Goal: Communication & Community: Answer question/provide support

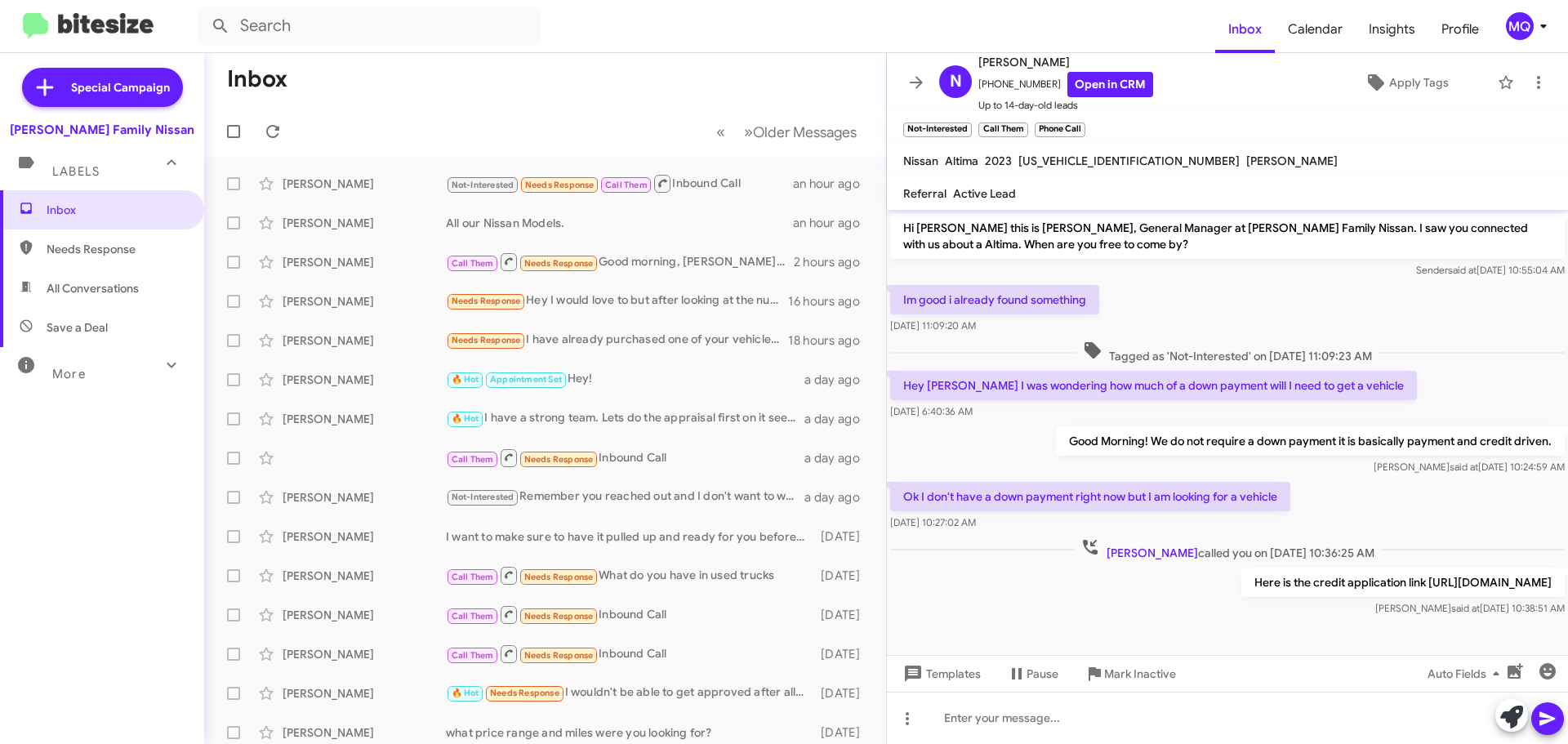
click at [86, 246] on span "Needs Response" at bounding box center [116, 248] width 139 height 16
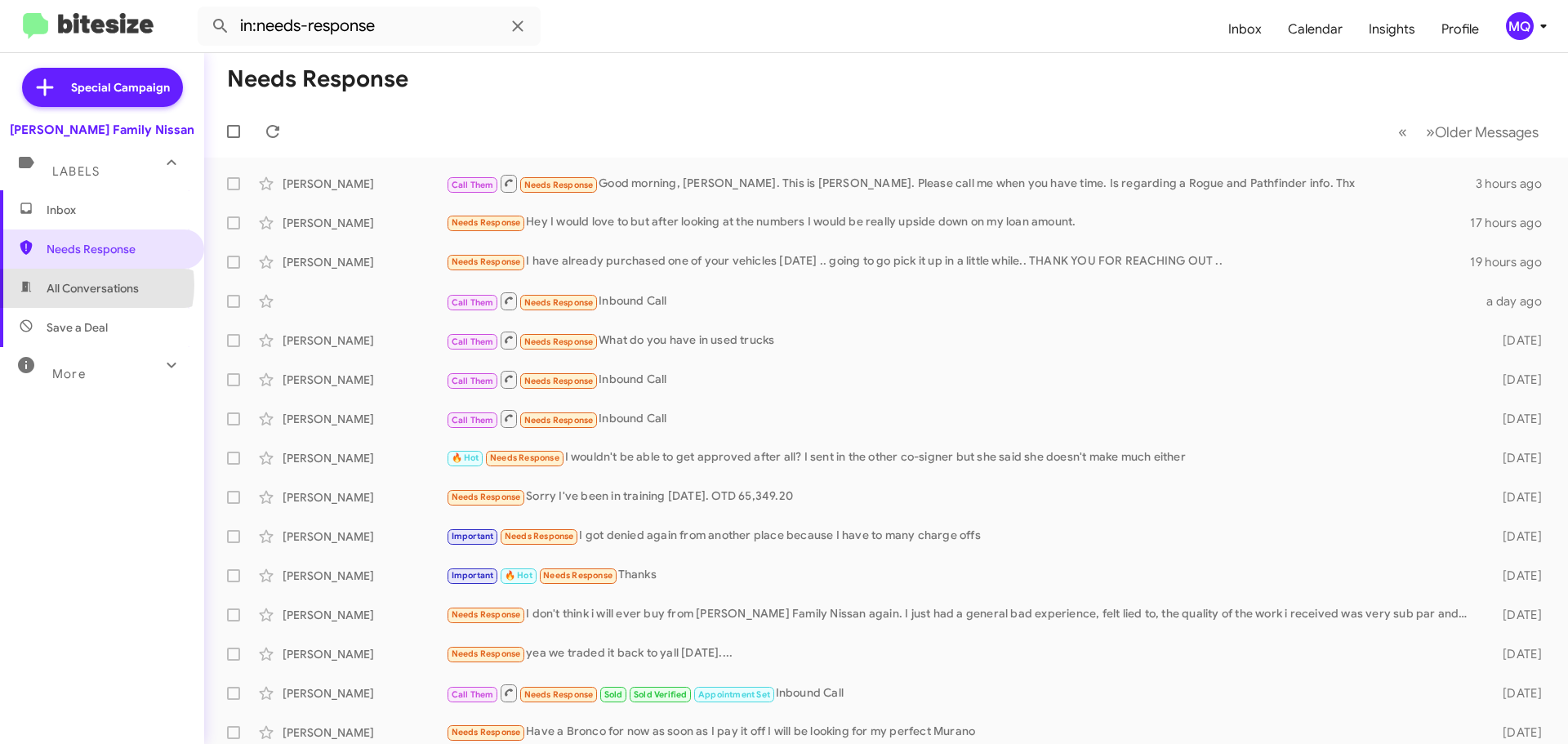
click at [87, 285] on span "All Conversations" at bounding box center [92, 288] width 92 height 16
type input "in:all-conversations"
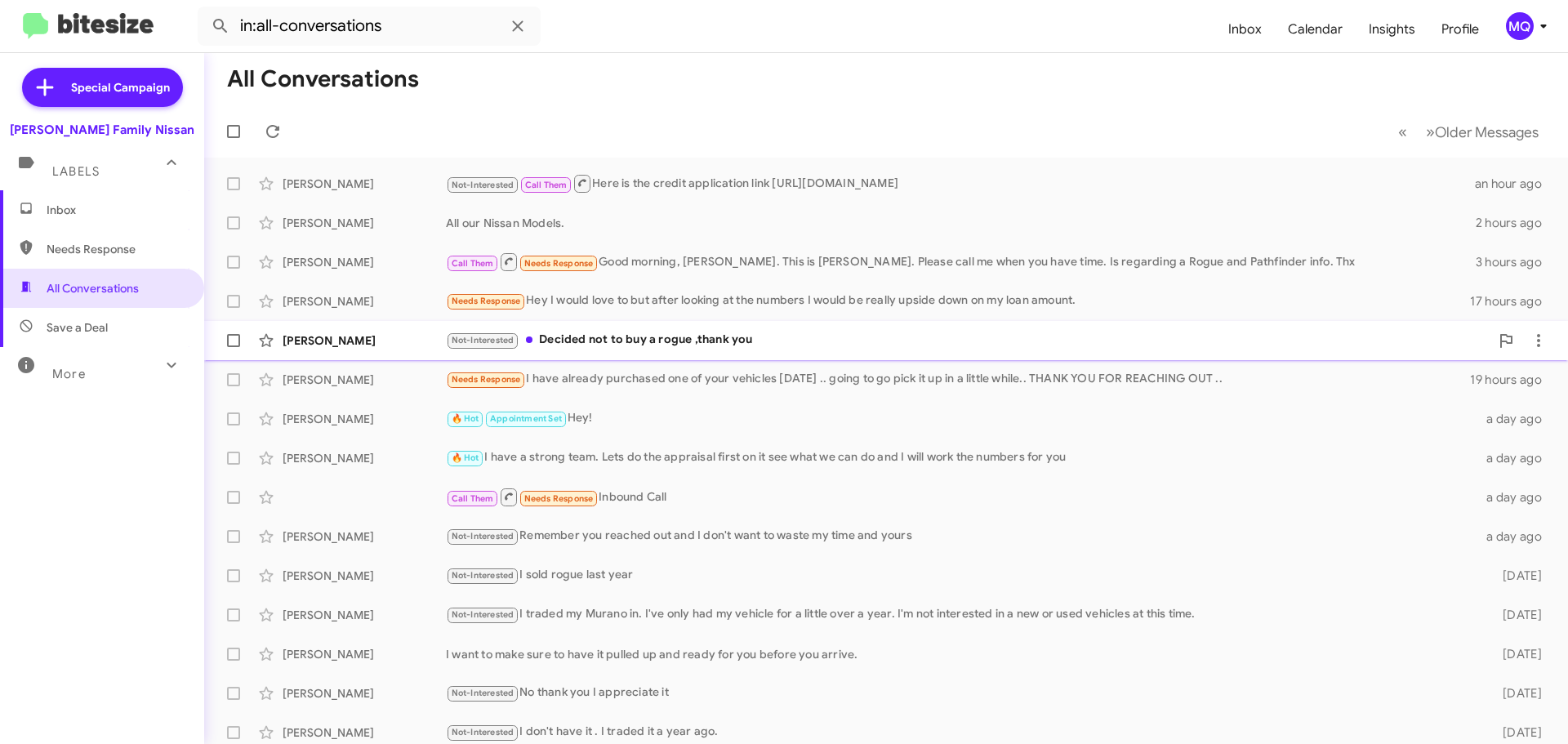
click at [776, 351] on div "[PERSON_NAME] Not-Interested Decided not to buy a rogue ,thank you 18 hours ago" at bounding box center [886, 340] width 1337 height 32
